Goal: Book appointment/travel/reservation

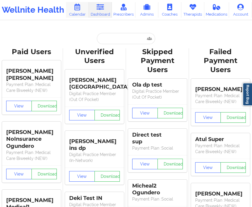
click at [83, 11] on link "Calendar" at bounding box center [77, 10] width 23 height 16
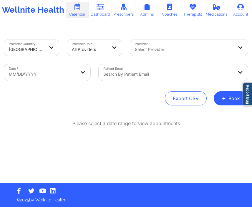
click at [46, 51] on div at bounding box center [52, 47] width 14 height 17
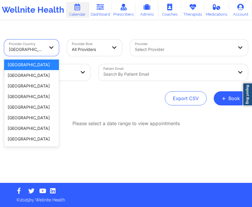
click at [38, 60] on div "[GEOGRAPHIC_DATA]" at bounding box center [31, 65] width 55 height 11
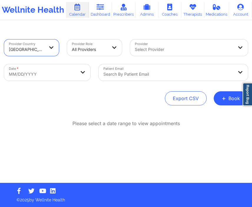
click at [105, 46] on div at bounding box center [89, 49] width 35 height 7
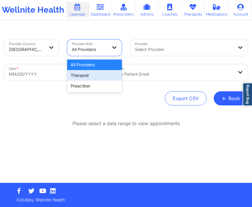
click at [99, 78] on div "Therapist" at bounding box center [94, 75] width 55 height 11
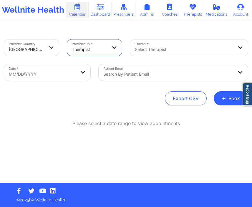
click at [142, 43] on div "Select Therapist" at bounding box center [182, 47] width 104 height 17
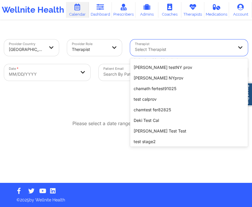
scroll to position [126, 0]
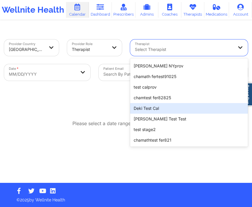
click at [150, 108] on div "Deki Test Cal" at bounding box center [189, 108] width 118 height 11
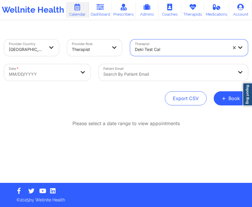
click at [67, 75] on body "Wellnite Health Calendar Dashboard Prescribers Admins Coaches Therapists Medica…" at bounding box center [126, 103] width 252 height 207
select select "2025-8"
select select "2025-9"
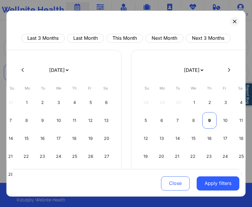
click at [205, 121] on div "9" at bounding box center [209, 120] width 14 height 17
select select "2025-9"
select select "2025-10"
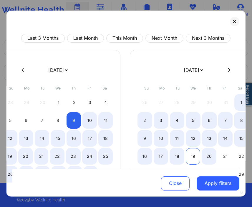
select select "2025-9"
select select "2025-10"
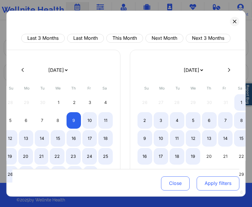
click at [207, 179] on button "Apply filters" at bounding box center [218, 184] width 43 height 14
select select "2025-9"
select select "2025-10"
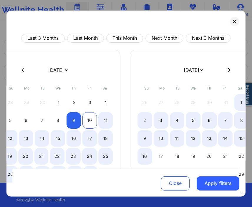
select select "2025-9"
select select "2025-10"
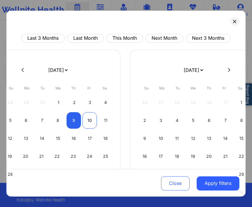
select select "2025-9"
select select "2025-10"
click at [87, 119] on div "10" at bounding box center [90, 120] width 14 height 17
select select "2025-9"
select select "2025-10"
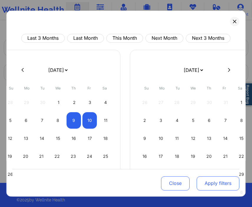
click at [203, 180] on button "Apply filters" at bounding box center [218, 184] width 43 height 14
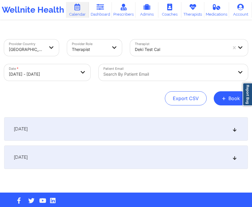
click at [88, 129] on div "October 9, 2025" at bounding box center [126, 129] width 244 height 24
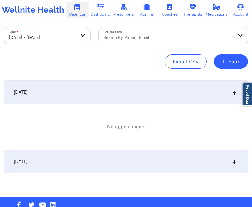
scroll to position [50, 0]
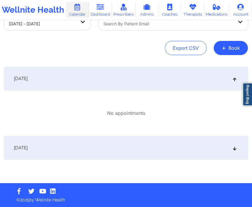
click at [79, 146] on div "October 10, 2025" at bounding box center [126, 148] width 244 height 24
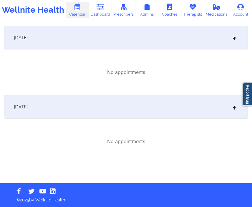
scroll to position [0, 0]
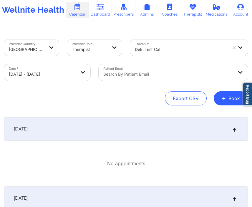
click at [72, 72] on body "Wellnite Health Calendar Dashboard Prescribers Admins Coaches Therapists Medica…" at bounding box center [126, 103] width 252 height 207
select select "2025-9"
select select "2025-10"
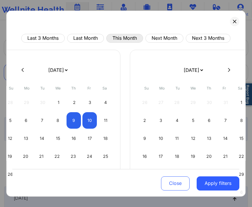
click at [109, 36] on button "This Month" at bounding box center [125, 38] width 37 height 9
select select "2025-9"
select select "2025-10"
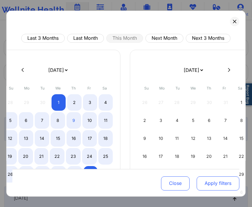
click at [215, 183] on button "Apply filters" at bounding box center [218, 184] width 43 height 14
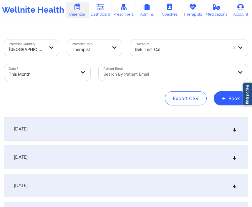
click at [128, 75] on div at bounding box center [168, 74] width 130 height 7
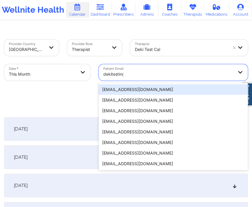
type input "dekitestin@w"
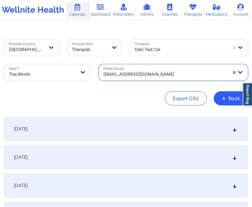
click at [71, 131] on div "October 1, 2025" at bounding box center [126, 129] width 244 height 24
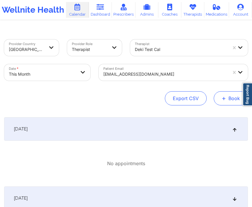
click at [222, 97] on span "+" at bounding box center [224, 98] width 4 height 3
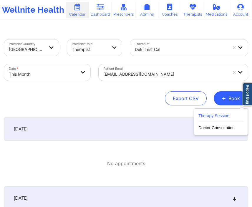
click at [209, 116] on button "Therapy Session" at bounding box center [221, 117] width 45 height 10
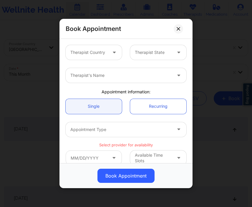
click at [108, 57] on div at bounding box center [115, 52] width 14 height 15
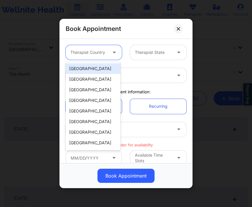
click at [103, 67] on div "United States" at bounding box center [93, 68] width 55 height 11
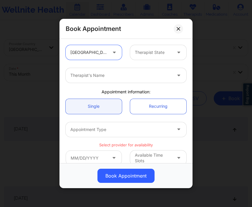
click at [143, 52] on div at bounding box center [153, 52] width 37 height 7
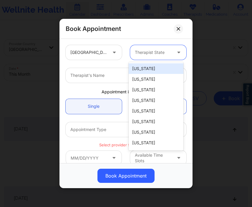
click at [141, 69] on div "Alabama" at bounding box center [156, 68] width 55 height 11
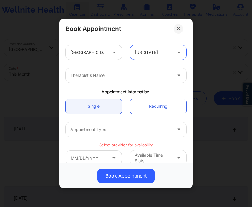
click at [136, 127] on div at bounding box center [120, 129] width 101 height 7
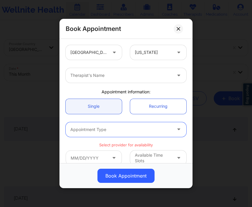
click at [136, 83] on div "Therapist's Name" at bounding box center [126, 75] width 129 height 23
click at [132, 76] on div at bounding box center [120, 75] width 101 height 7
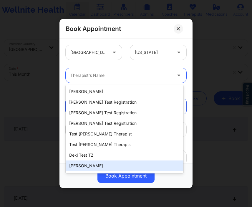
click at [90, 161] on div "David Tester" at bounding box center [125, 166] width 118 height 11
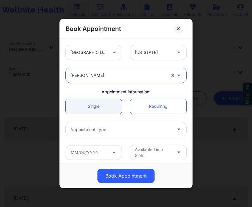
click at [112, 128] on div at bounding box center [120, 129] width 101 height 7
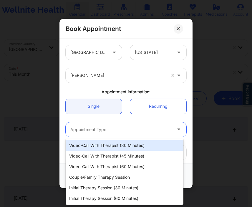
click at [103, 148] on div "Video-Call with Therapist (30 minutes)" at bounding box center [125, 145] width 118 height 11
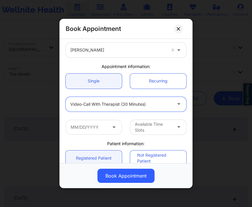
scroll to position [27, 0]
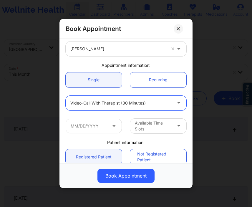
click at [115, 125] on icon at bounding box center [114, 124] width 6 height 5
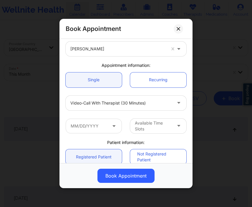
click at [111, 126] on icon at bounding box center [114, 124] width 6 height 5
click at [94, 127] on input "text" at bounding box center [94, 125] width 56 height 15
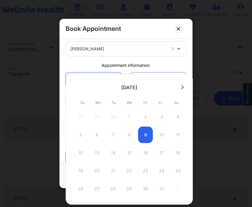
click at [182, 85] on icon at bounding box center [183, 87] width 2 height 4
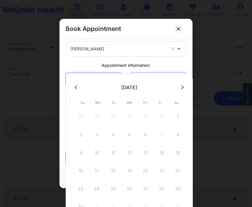
click at [75, 87] on button at bounding box center [76, 87] width 6 height 5
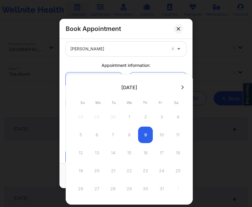
click at [137, 56] on div "David Tester" at bounding box center [117, 49] width 95 height 15
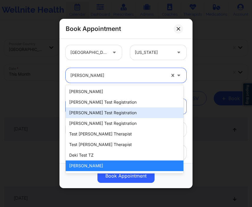
scroll to position [126, 0]
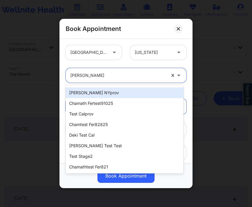
click at [108, 74] on div at bounding box center [117, 75] width 95 height 7
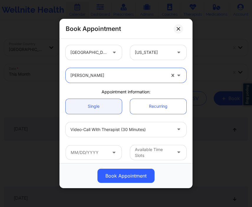
type input "d"
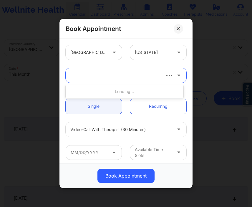
click at [108, 74] on div at bounding box center [115, 75] width 90 height 7
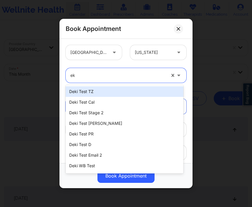
type input "e"
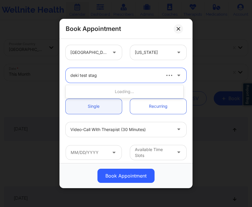
type input "deki test stage"
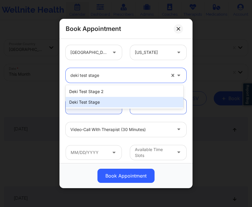
click at [103, 102] on div "Deki Test Stage" at bounding box center [125, 102] width 118 height 11
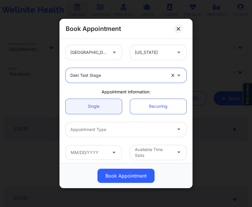
click at [111, 128] on div at bounding box center [120, 129] width 101 height 7
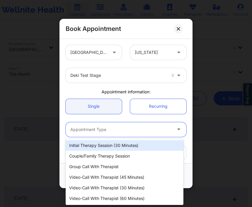
click at [97, 179] on div "Video-Call with Therapist (45 minutes)" at bounding box center [125, 177] width 118 height 11
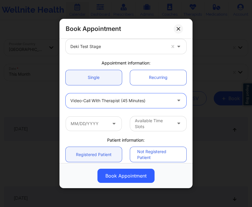
scroll to position [31, 0]
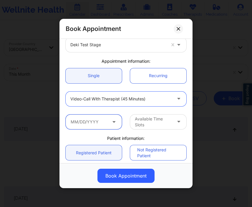
click at [106, 124] on input "text" at bounding box center [94, 121] width 56 height 15
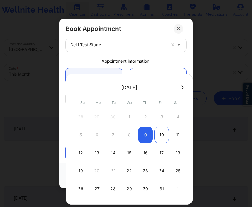
click at [159, 133] on div "10" at bounding box center [161, 135] width 15 height 17
type input "10/10/2025"
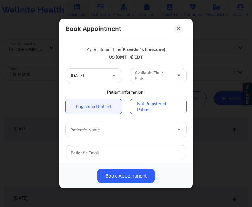
scroll to position [115, 0]
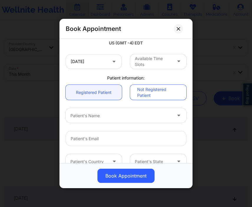
click at [145, 109] on div "Patient's Name" at bounding box center [119, 115] width 107 height 15
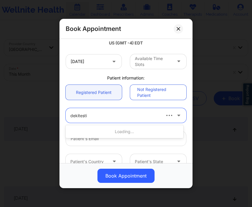
type input "dekitestin"
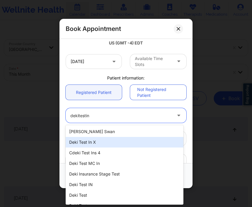
scroll to position [8, 0]
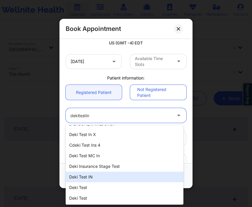
click at [105, 181] on div "Deki Test IN" at bounding box center [125, 177] width 118 height 11
type input "dekitestin@wellnite.com"
type input "+14157671564"
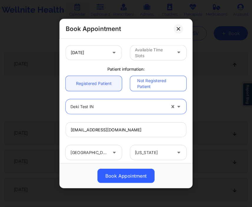
scroll to position [150, 0]
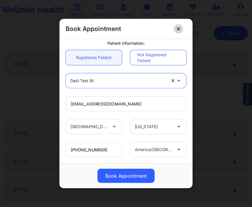
click at [176, 29] on button at bounding box center [178, 28] width 9 height 9
